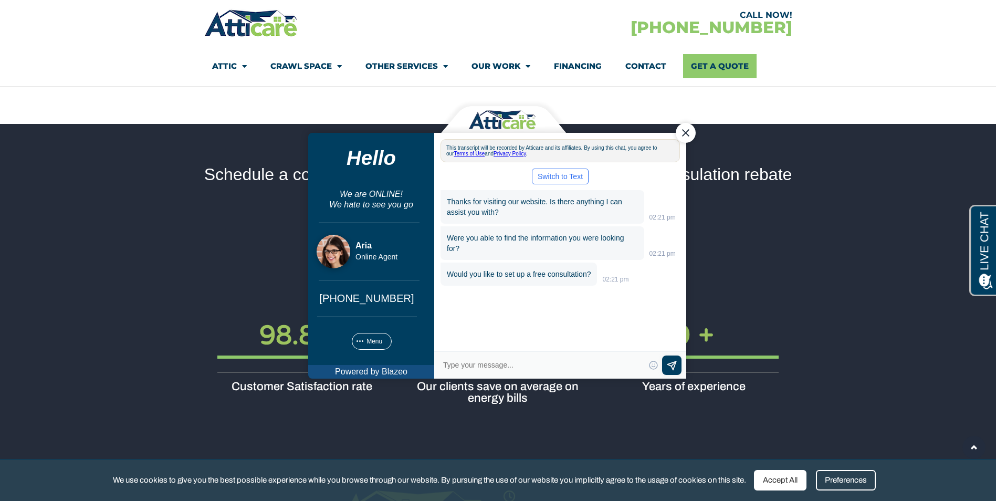
scroll to position [1346, 0]
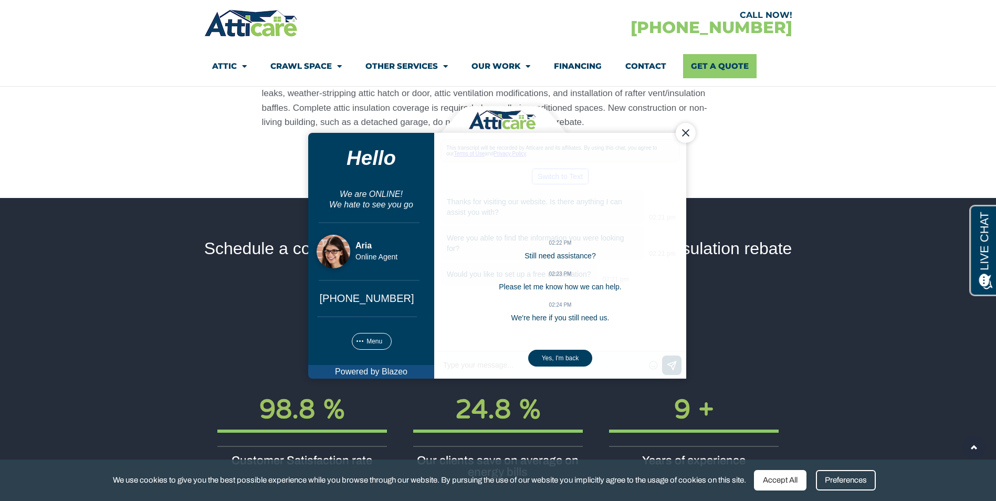
click at [676, 133] on div "Close Chat" at bounding box center [685, 133] width 20 height 20
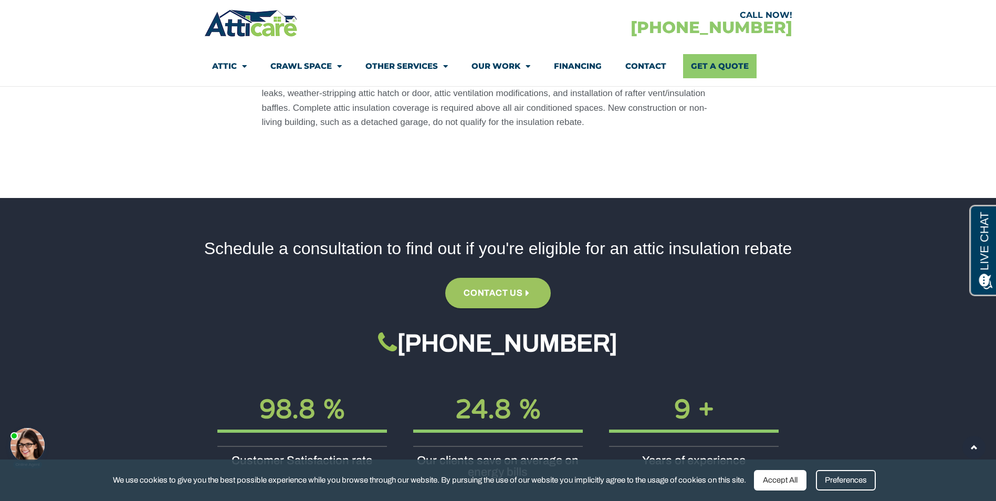
click at [29, 448] on div at bounding box center [28, 445] width 34 height 34
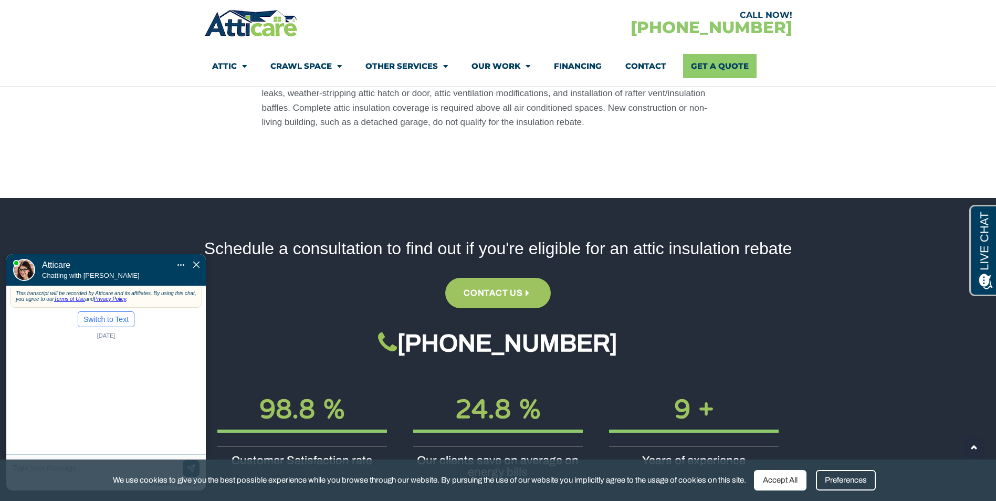
scroll to position [0, 0]
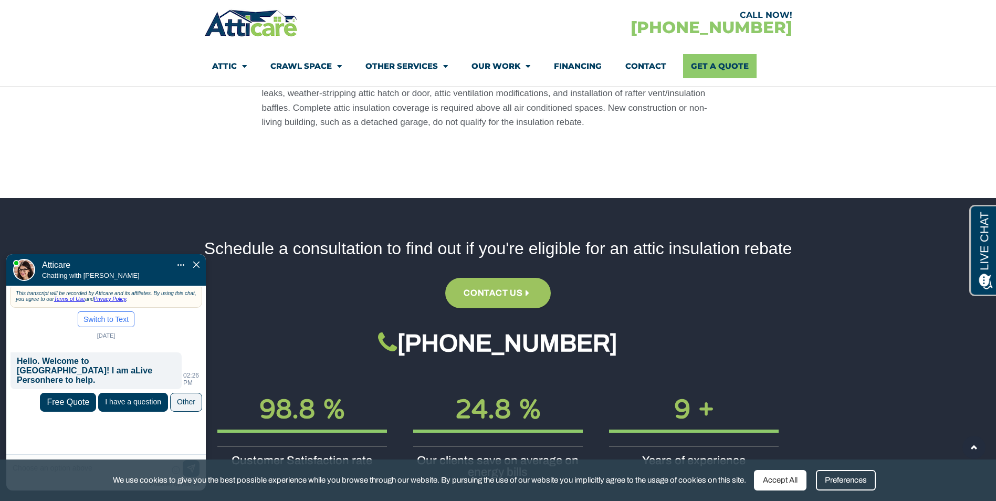
click at [121, 398] on div "I have a question" at bounding box center [133, 402] width 56 height 8
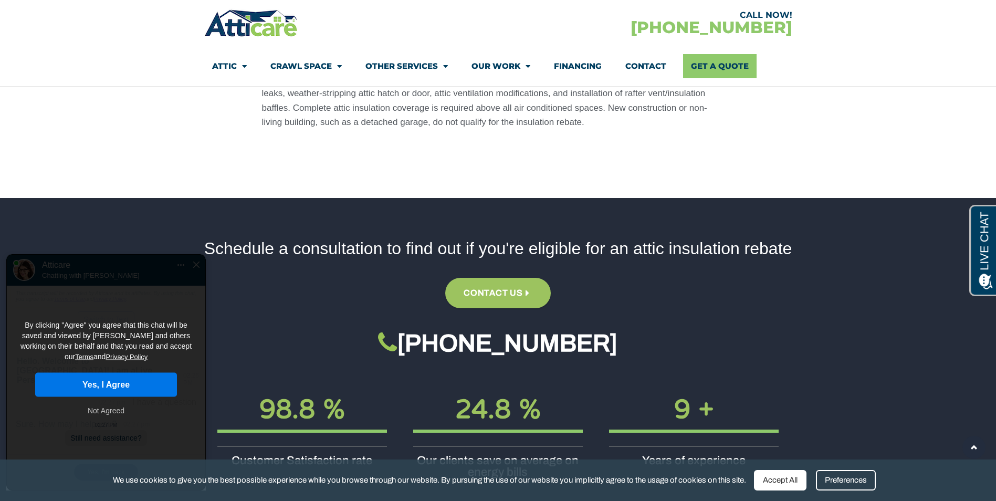
click at [120, 374] on button "Yes, I Agree" at bounding box center [106, 385] width 142 height 24
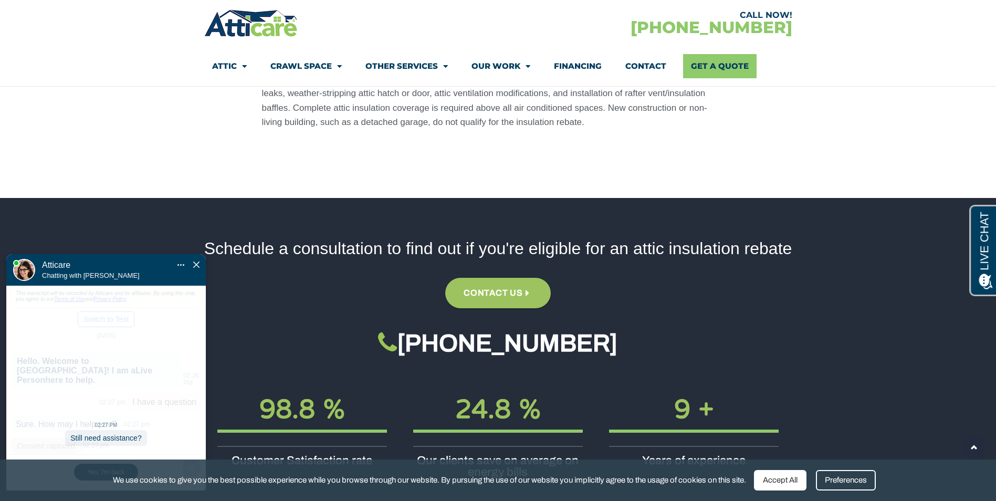
click at [105, 241] on div at bounding box center [99, 228] width 116 height 32
click at [99, 433] on div "Still need assistance?" at bounding box center [105, 438] width 81 height 16
click at [192, 260] on div "Mute Transfer chat to Text Pop Out" at bounding box center [189, 264] width 25 height 9
click at [196, 262] on img "Close Chat" at bounding box center [196, 265] width 6 height 6
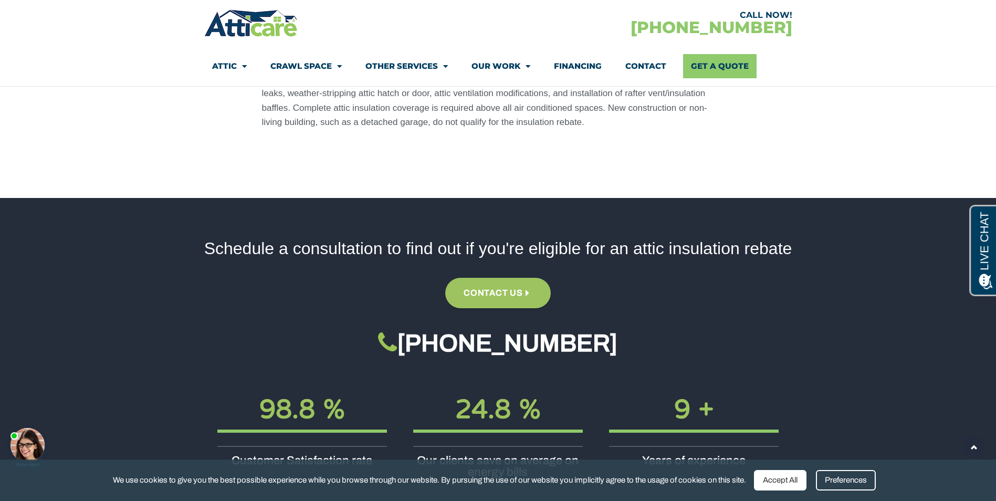
click at [23, 446] on div at bounding box center [28, 445] width 34 height 34
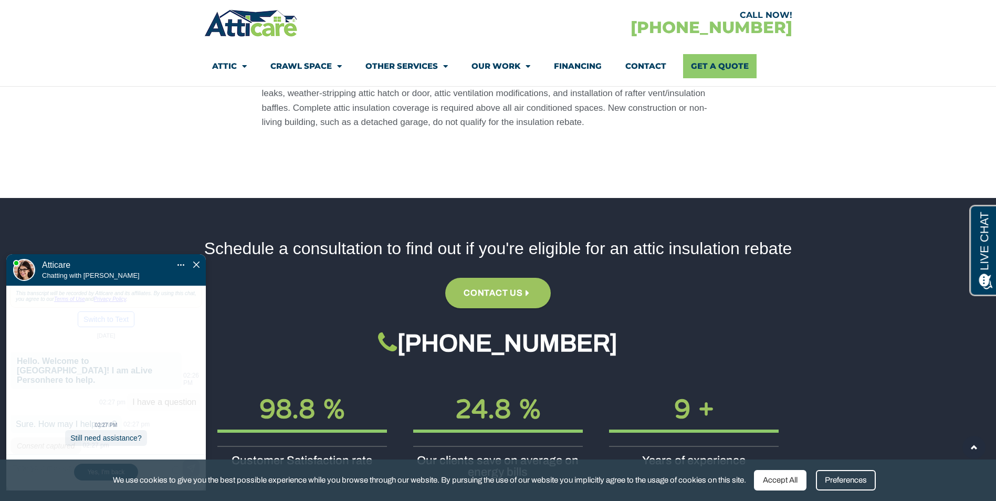
click at [101, 431] on div "Still need assistance?" at bounding box center [105, 438] width 81 height 16
click at [81, 379] on div "02:27 PM Still need assistance? Yes, I'm back" at bounding box center [106, 388] width 200 height 205
click at [118, 437] on div "Still need assistance?" at bounding box center [105, 438] width 81 height 16
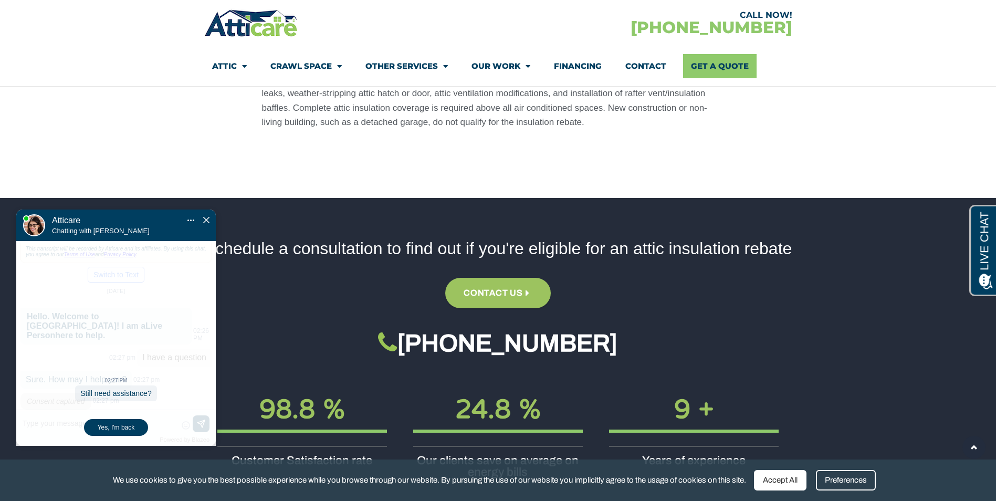
drag, startPoint x: 114, startPoint y: 236, endPoint x: 126, endPoint y: 183, distance: 54.3
click at [126, 183] on div at bounding box center [109, 184] width 116 height 32
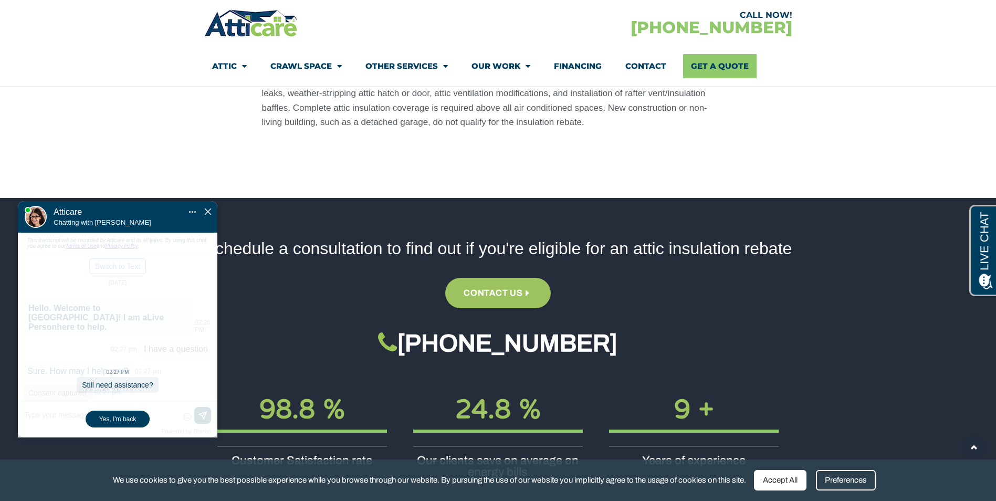
click at [115, 413] on div "Yes, I'm back" at bounding box center [118, 419] width 64 height 17
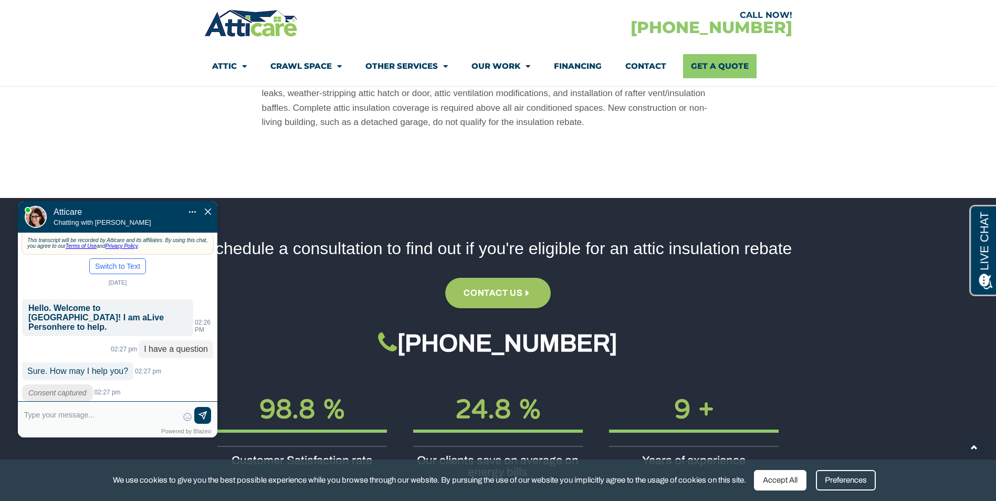
click at [62, 413] on textarea at bounding box center [101, 419] width 154 height 25
type input "Where can i apply for insulati"
type textarea "Where can i apply for insulation rebate?"
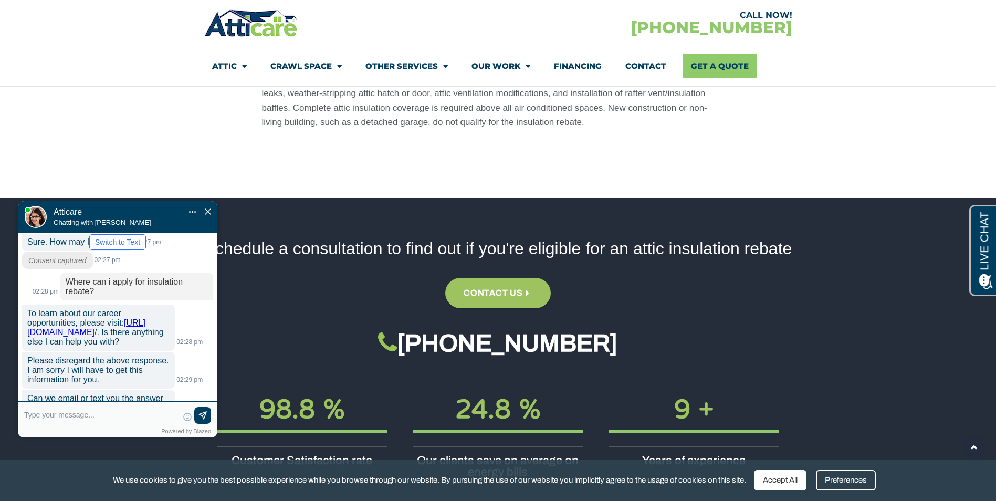
scroll to position [126, 0]
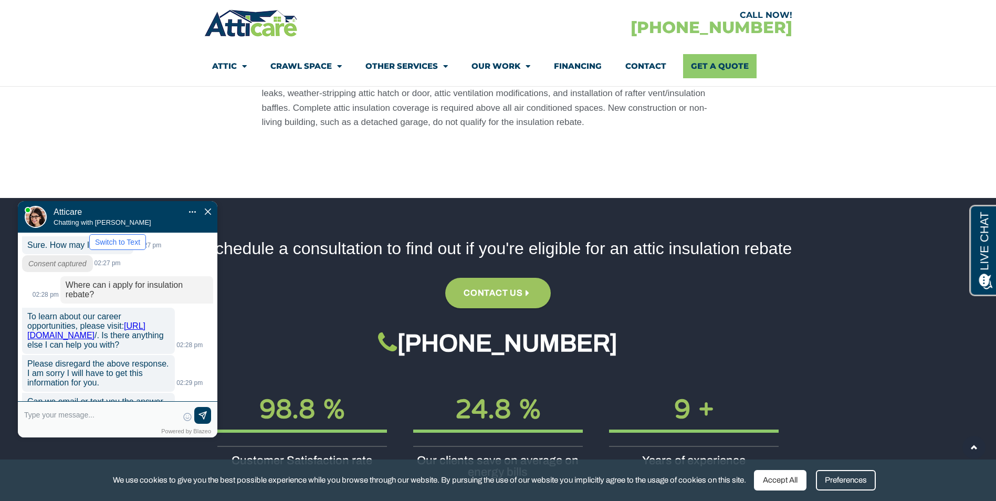
click at [91, 417] on textarea at bounding box center [101, 419] width 154 height 25
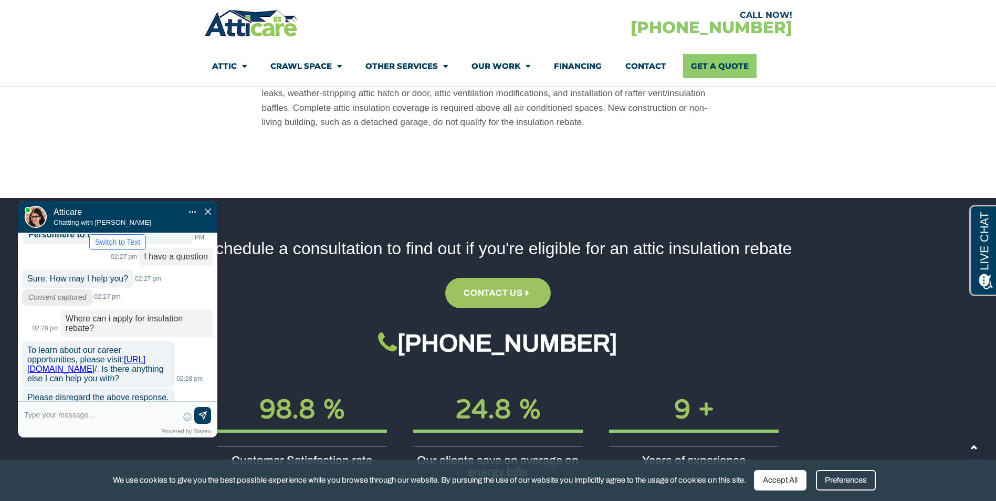
scroll to position [74, 0]
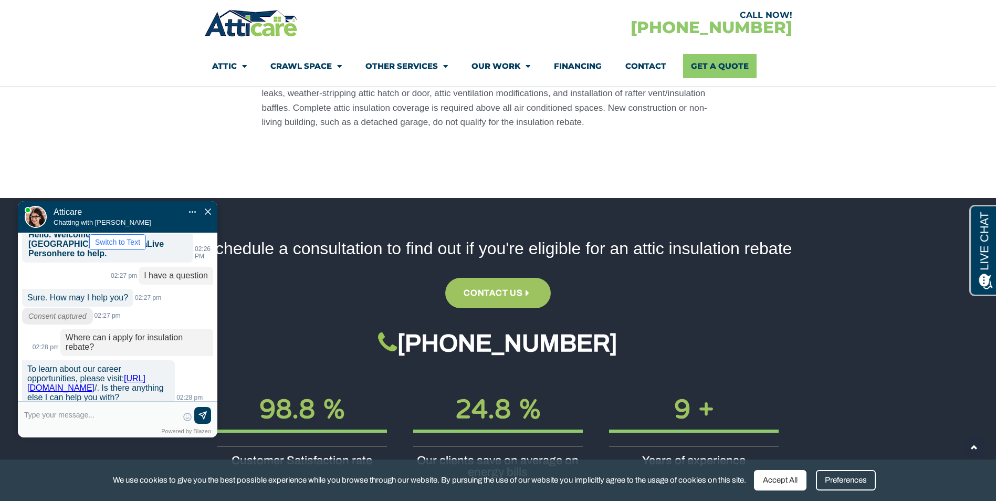
click at [212, 207] on div "Mute Transfer chat to Text Pop Out" at bounding box center [201, 211] width 25 height 9
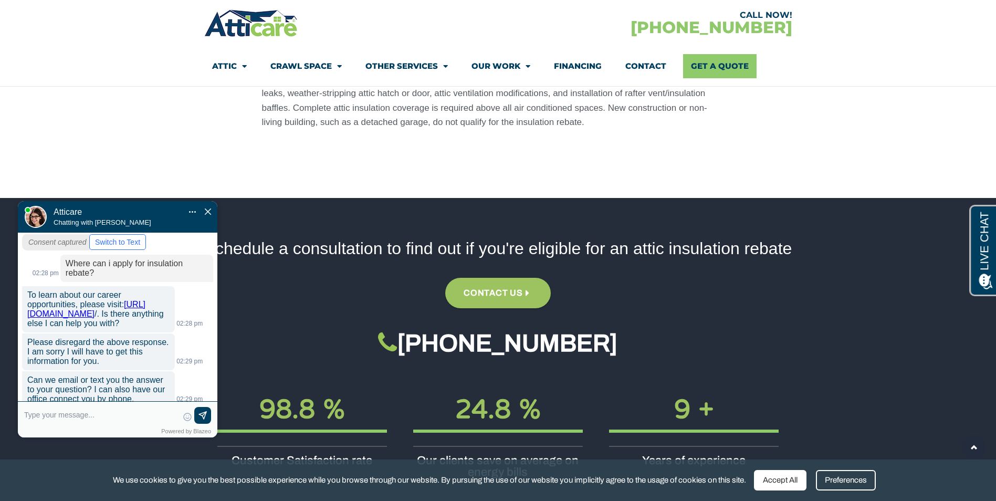
click at [99, 414] on textarea at bounding box center [101, 419] width 154 height 25
click at [79, 415] on textarea at bounding box center [101, 419] width 154 height 25
type input "I just need to know where to a"
type textarea "I just need to know where to apply for rebate"
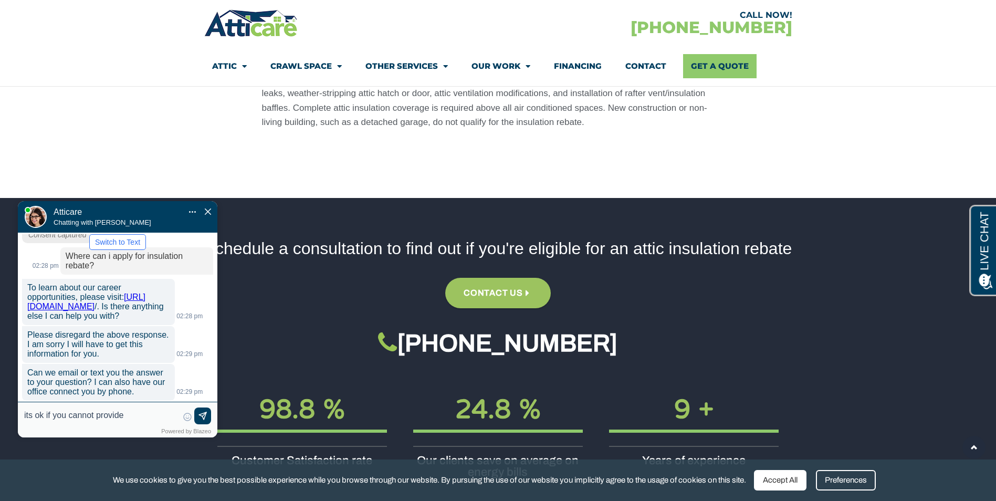
type input "its ok if you cannot provide"
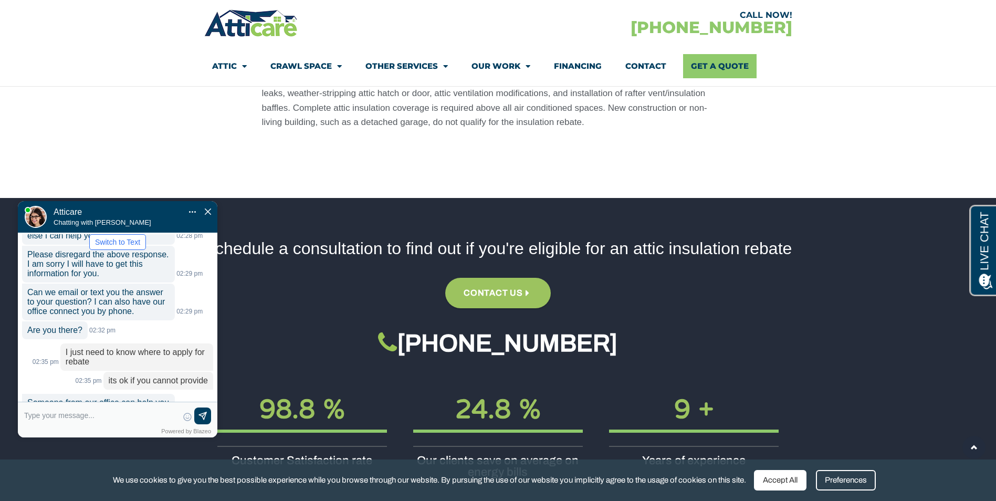
scroll to position [233, 0]
click at [208, 208] on img "Close Chat" at bounding box center [208, 211] width 6 height 6
